Goal: Transaction & Acquisition: Purchase product/service

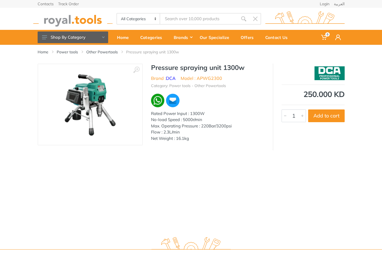
click at [51, 181] on div "Home Power tools Other Powertools Pressure spraying unit 1300w ‹ › Brand : 1" at bounding box center [191, 138] width 382 height 187
click at [350, 146] on div "‹ › Pressure spraying unit 1300w Brand : DCA 5669 1" at bounding box center [191, 107] width 382 height 87
click at [258, 143] on div "Pressure spraying unit 1300w Brand : DCA Model : APWG2300 Category: Power tools…" at bounding box center [208, 104] width 130 height 81
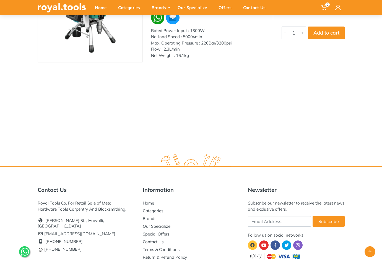
scroll to position [107, 0]
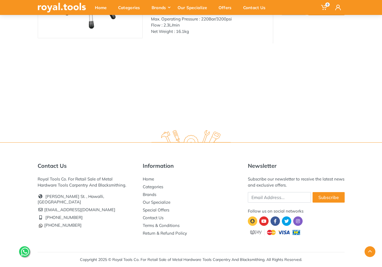
click at [207, 106] on div "Home Power tools Other Powertools Pressure spraying unit 1300w ‹ › Brand : 1" at bounding box center [191, 31] width 382 height 187
